Goal: Transaction & Acquisition: Purchase product/service

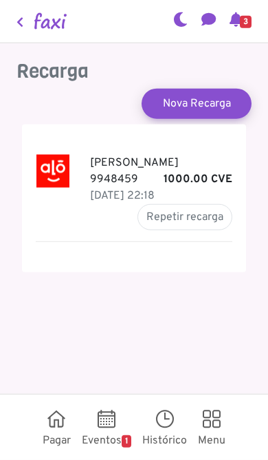
scroll to position [74, 0]
click at [170, 425] on icon at bounding box center [165, 423] width 18 height 14
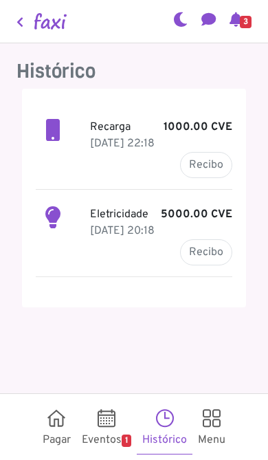
click at [146, 223] on p "[DATE] 20:18" at bounding box center [161, 231] width 142 height 16
click at [133, 223] on p "[DATE] 20:18" at bounding box center [161, 231] width 142 height 16
click at [141, 223] on p "[DATE] 20:18" at bounding box center [161, 231] width 142 height 16
click at [133, 206] on p "Eletricidade 5000.00 CVE" at bounding box center [161, 214] width 142 height 16
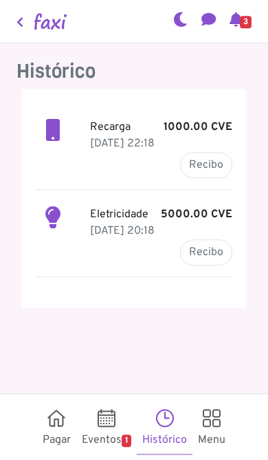
click at [209, 206] on b "5000.00 CVE" at bounding box center [196, 214] width 71 height 16
click at [165, 206] on b "5000.00 CVE" at bounding box center [196, 214] width 71 height 16
click at [210, 245] on link "Recibo" at bounding box center [206, 252] width 52 height 26
click at [113, 424] on icon at bounding box center [107, 422] width 18 height 14
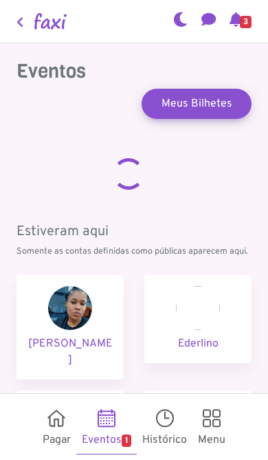
click at [60, 428] on icon at bounding box center [56, 422] width 18 height 14
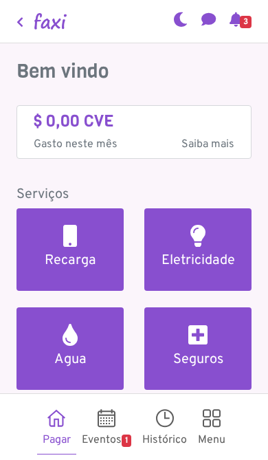
click at [188, 252] on h5 "Eletricidade" at bounding box center [198, 260] width 74 height 16
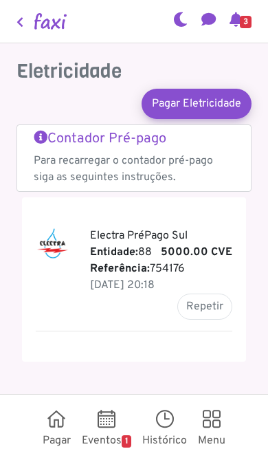
click at [211, 295] on button "Repetir" at bounding box center [204, 306] width 55 height 26
type input "******"
type input "*******"
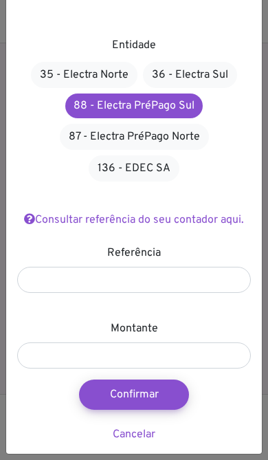
scroll to position [43, 0]
click at [157, 388] on button "Confirmar" at bounding box center [134, 394] width 110 height 30
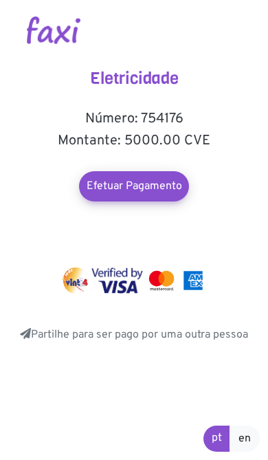
click at [170, 188] on link "Efetuar Pagamento" at bounding box center [134, 186] width 110 height 30
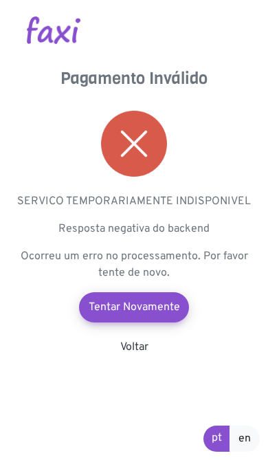
click at [167, 299] on link "Tentar Novamente" at bounding box center [134, 307] width 110 height 30
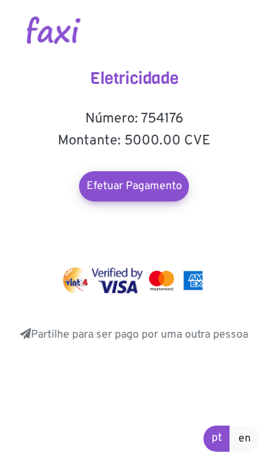
click at [174, 176] on link "Efetuar Pagamento" at bounding box center [134, 186] width 110 height 30
